Goal: Navigation & Orientation: Find specific page/section

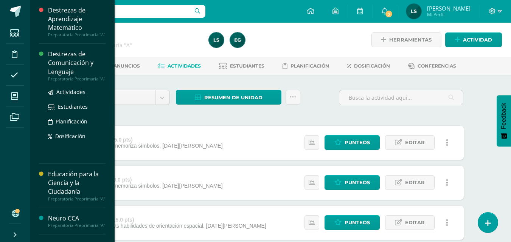
click at [62, 70] on div "Destrezas de Comunicación y Lenguaje" at bounding box center [76, 63] width 57 height 26
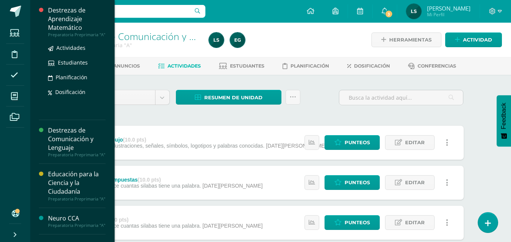
click at [82, 14] on div "Destrezas de Aprendizaje Matemático" at bounding box center [76, 19] width 57 height 26
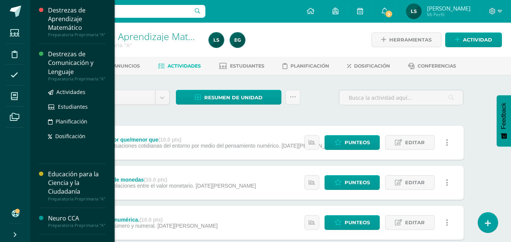
click at [70, 61] on div "Destrezas de Comunicación y Lenguaje" at bounding box center [76, 63] width 57 height 26
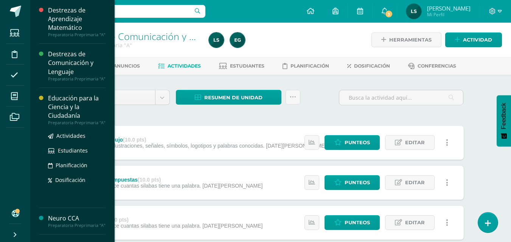
click at [68, 115] on div "Educación para la Ciencia y la Ciudadanía" at bounding box center [76, 107] width 57 height 26
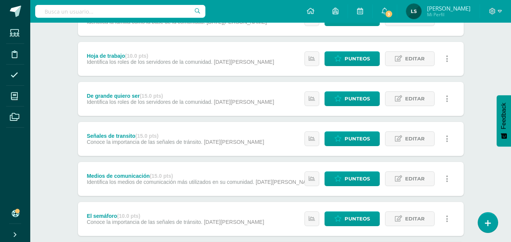
scroll to position [248, 0]
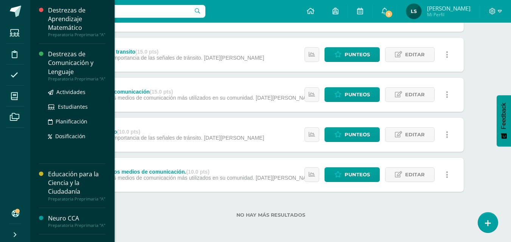
click at [73, 70] on div "Destrezas de Comunicación y Lenguaje" at bounding box center [76, 63] width 57 height 26
